Goal: Information Seeking & Learning: Learn about a topic

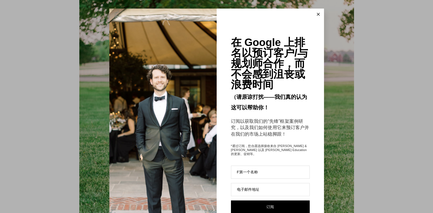
scroll to position [2890, 0]
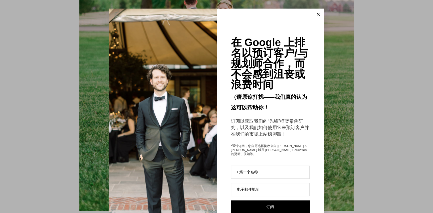
click at [317, 13] on icon at bounding box center [318, 14] width 3 height 3
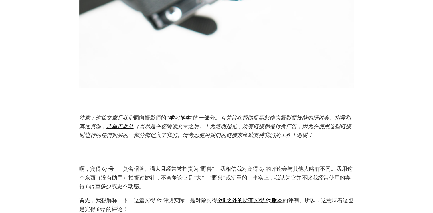
scroll to position [0, 0]
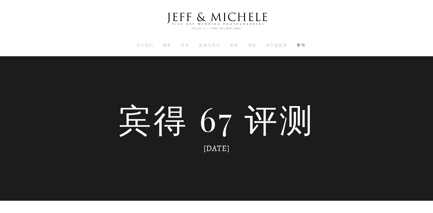
click at [365, 30] on h1 at bounding box center [216, 21] width 387 height 29
drag, startPoint x: 375, startPoint y: 26, endPoint x: 338, endPoint y: 52, distance: 45.6
click at [338, 52] on div "关于我们 播客 联系 新闻与评论 画廊 博客 学习" at bounding box center [216, 28] width 433 height 56
